Goal: Complete application form

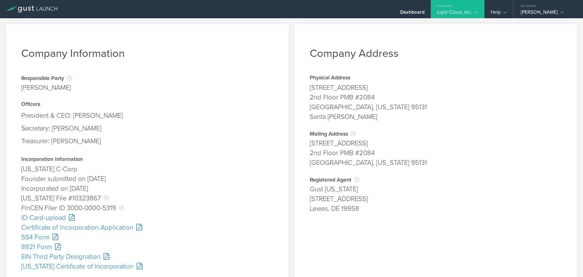
scroll to position [152, 0]
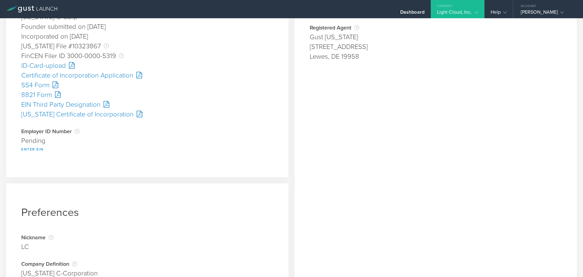
click at [31, 149] on button "Enter EIN" at bounding box center [32, 148] width 22 height 7
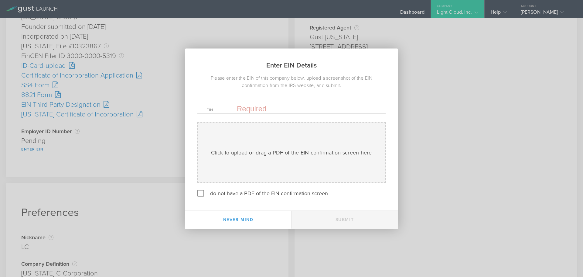
click at [263, 108] on input "text" at bounding box center [307, 108] width 140 height 9
paste input "-4367810"
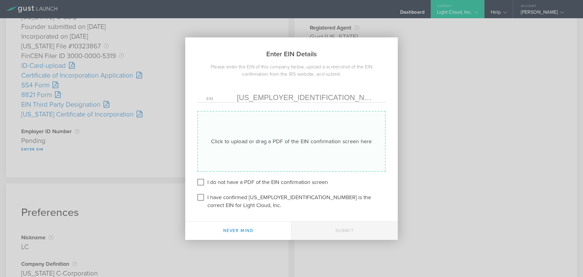
type input "38-4367810"
click at [281, 137] on div "Click to upload or drag a PDF of the EIN confirmation screen here Uploading" at bounding box center [291, 141] width 188 height 61
type input "C:\fakepath\EIN.pdf"
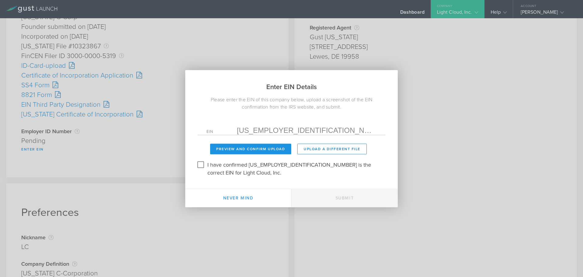
click at [273, 152] on button "Preview and Confirm Upload" at bounding box center [250, 148] width 81 height 11
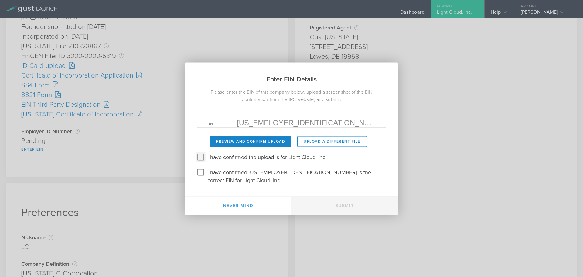
click at [198, 162] on input "I have confirmed the upload is for Light Cloud, Inc." at bounding box center [201, 157] width 10 height 10
checkbox input "true"
click at [204, 177] on input "I have confirmed 38-4367810 is the correct EIN for Light Cloud, Inc." at bounding box center [201, 172] width 10 height 10
checkbox input "true"
click at [362, 201] on button "Submit" at bounding box center [345, 205] width 106 height 18
